Goal: Information Seeking & Learning: Learn about a topic

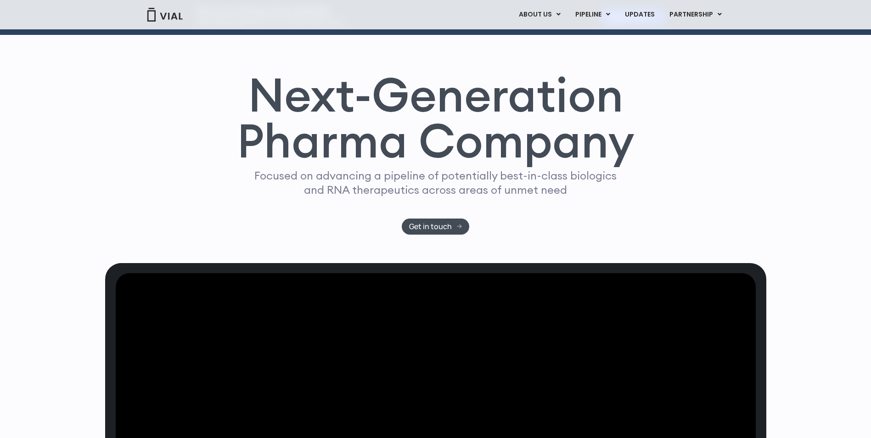
scroll to position [28, 0]
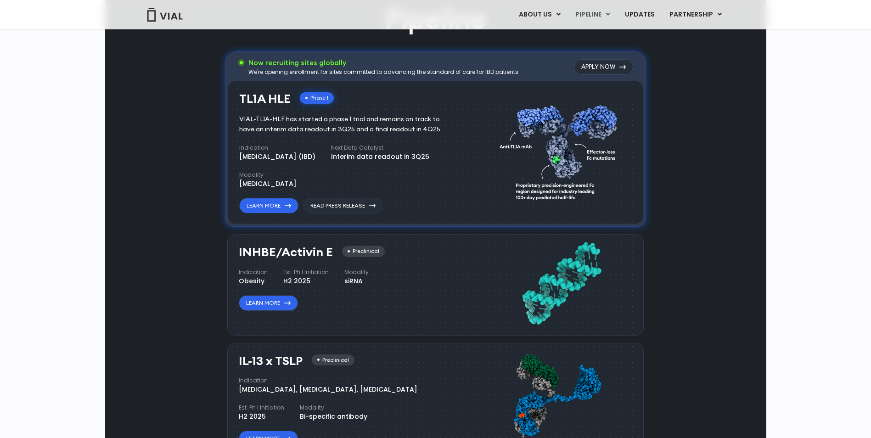
scroll to position [625, 0]
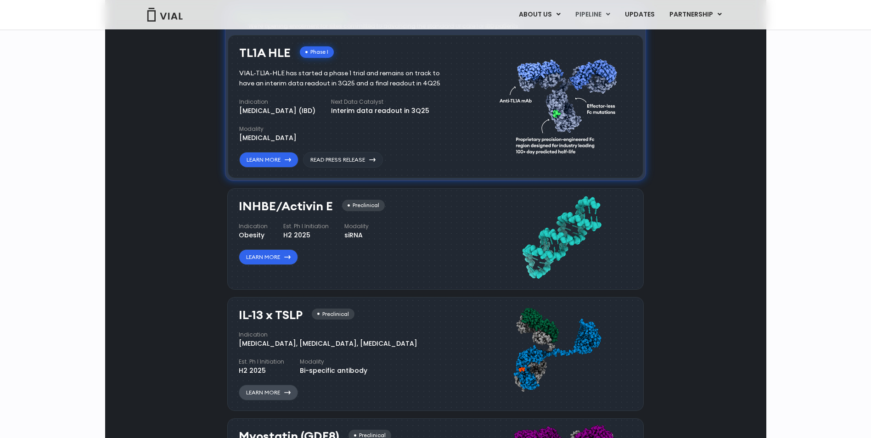
click at [252, 395] on link "Learn More" at bounding box center [268, 393] width 59 height 16
